Goal: Find specific page/section: Find specific page/section

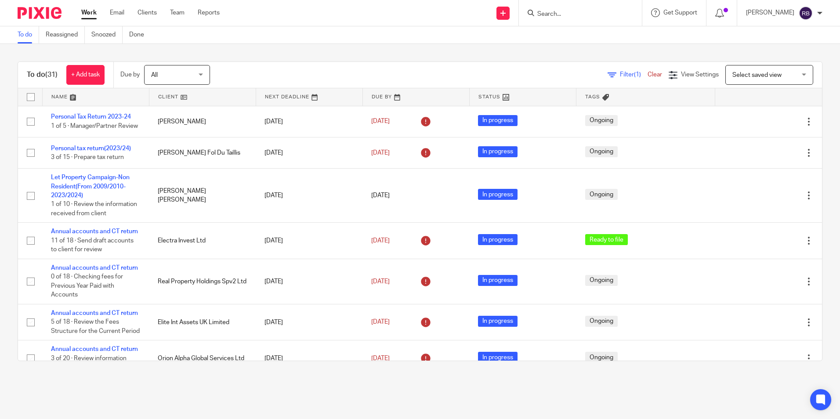
scroll to position [351, 0]
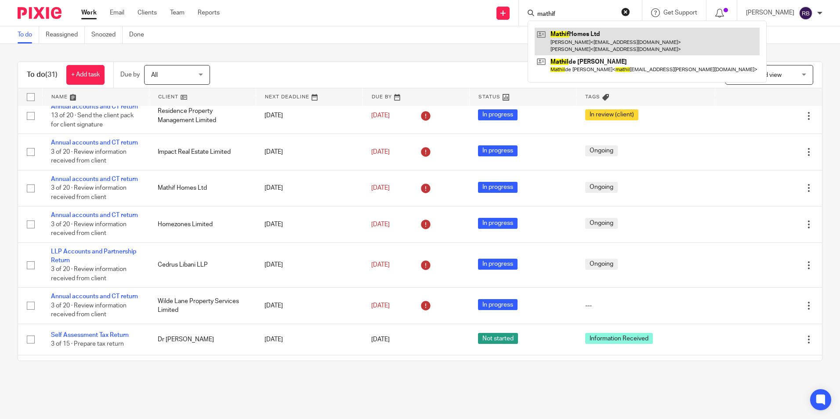
type input "mathif"
click at [593, 45] on link at bounding box center [647, 41] width 225 height 27
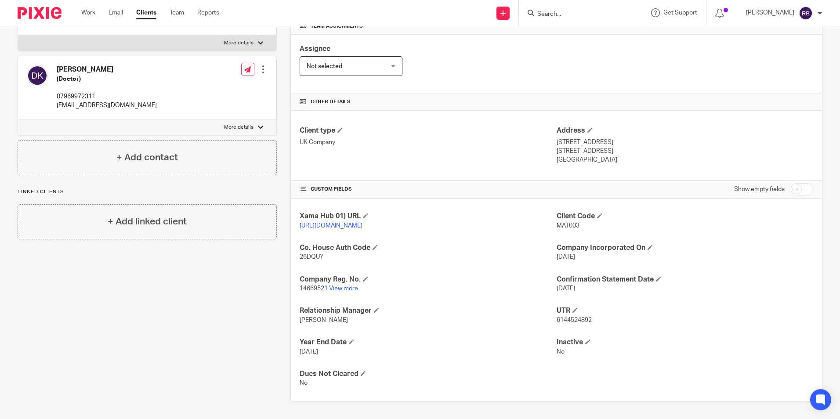
scroll to position [148, 0]
click at [345, 288] on link "View more" at bounding box center [343, 288] width 29 height 6
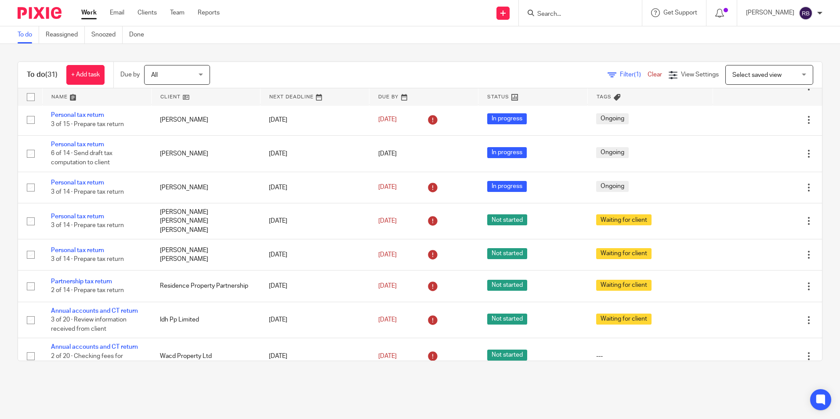
scroll to position [703, 0]
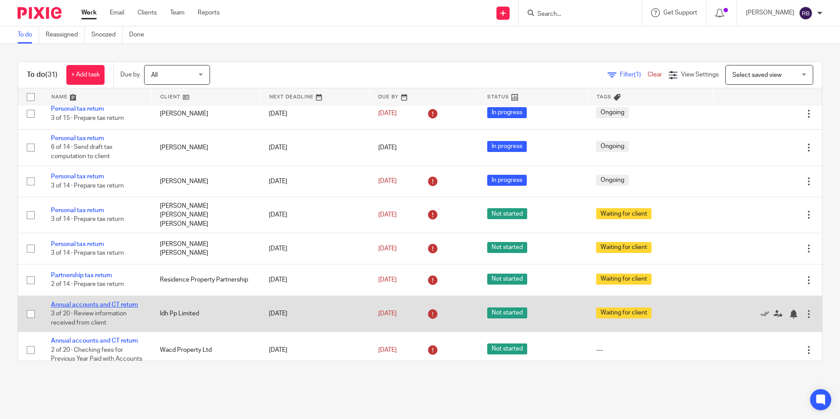
click at [122, 308] on link "Annual accounts and CT return" at bounding box center [94, 305] width 87 height 6
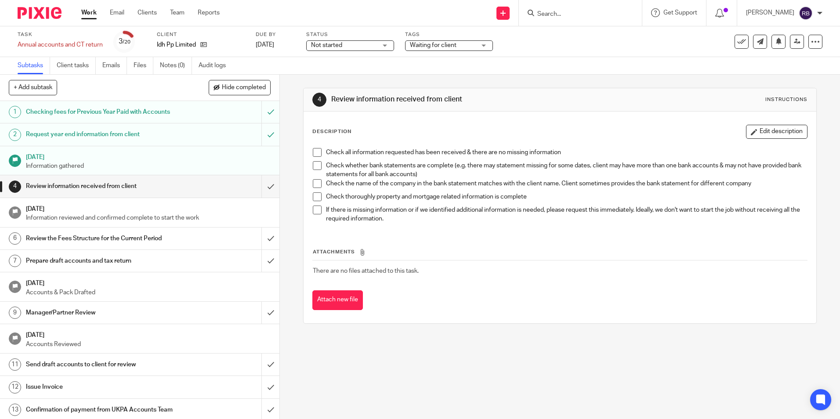
click at [205, 70] on link "Audit logs" at bounding box center [216, 65] width 34 height 17
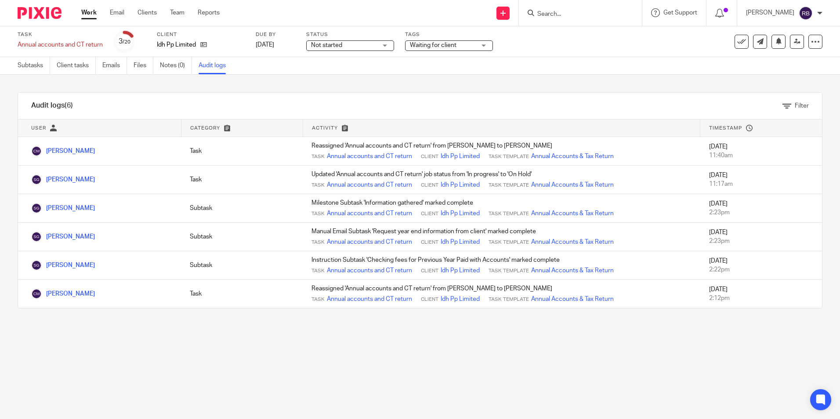
click at [91, 14] on link "Work" at bounding box center [88, 12] width 15 height 9
